Goal: Task Accomplishment & Management: Complete application form

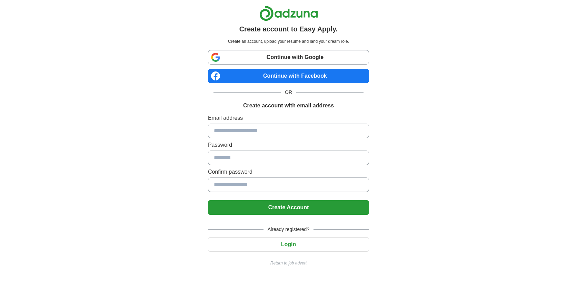
click at [262, 133] on input at bounding box center [288, 130] width 161 height 14
type input "**********"
type input "*********"
click at [261, 208] on button "Create Account" at bounding box center [288, 207] width 161 height 14
